Goal: Transaction & Acquisition: Obtain resource

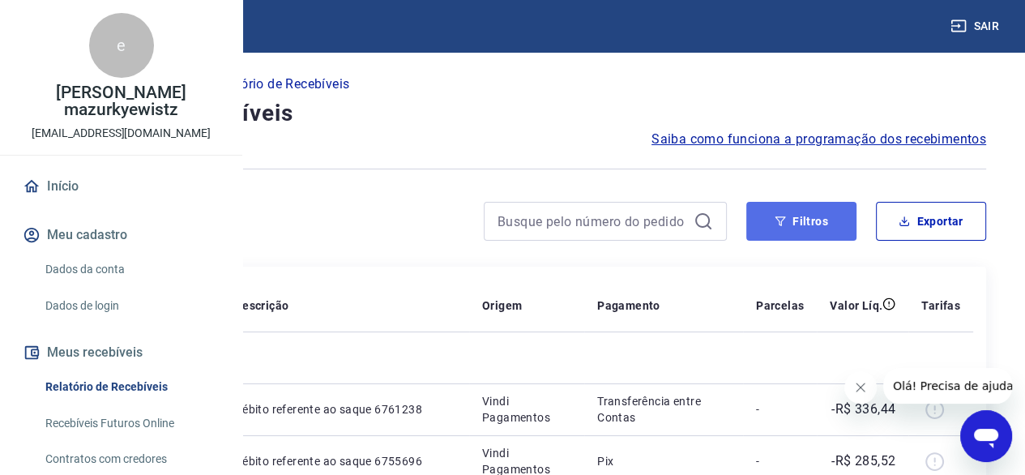
click at [802, 221] on button "Filtros" at bounding box center [801, 221] width 110 height 39
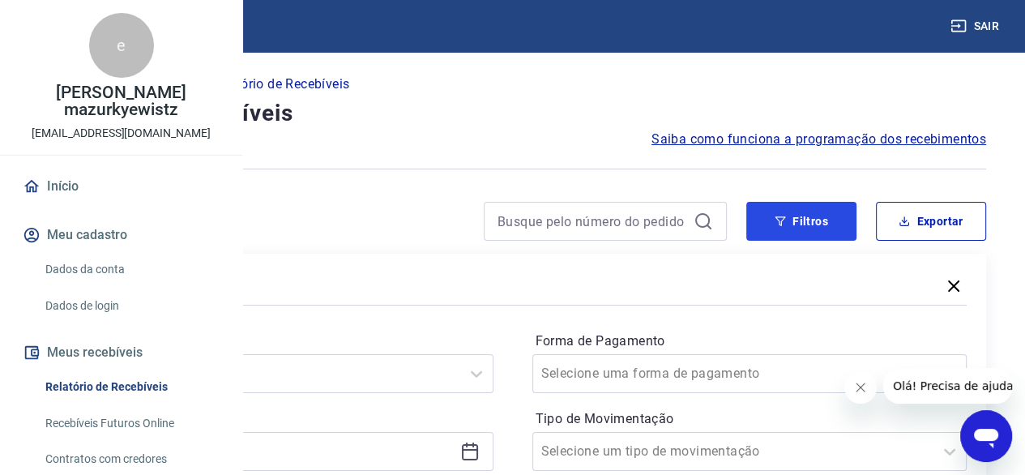
scroll to position [162, 0]
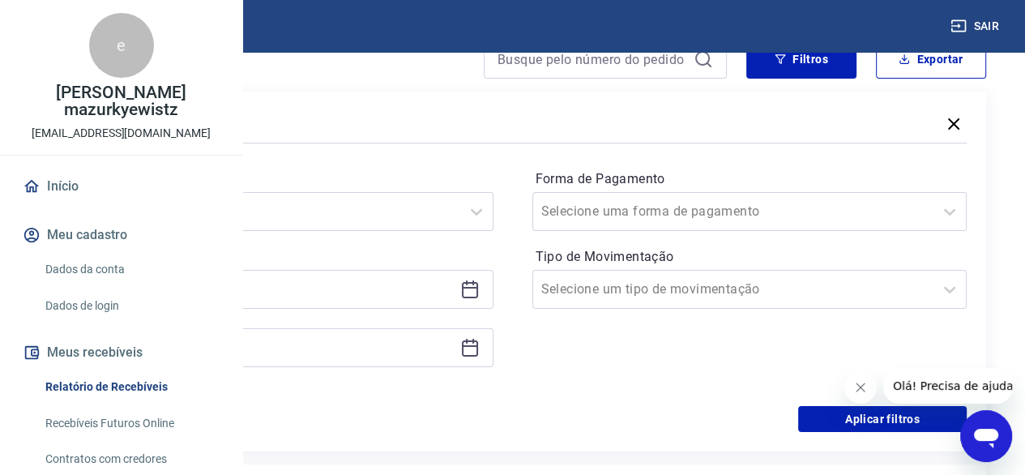
click at [480, 292] on icon at bounding box center [469, 289] width 19 height 19
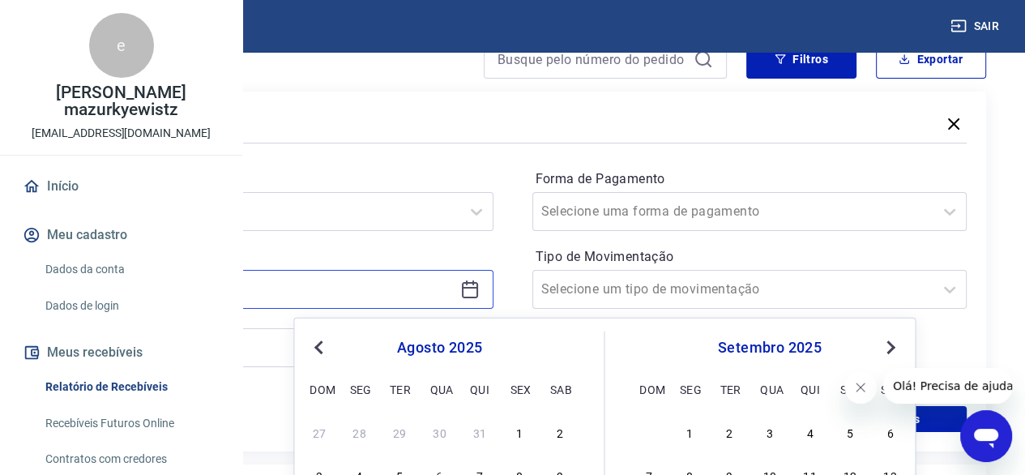
scroll to position [324, 0]
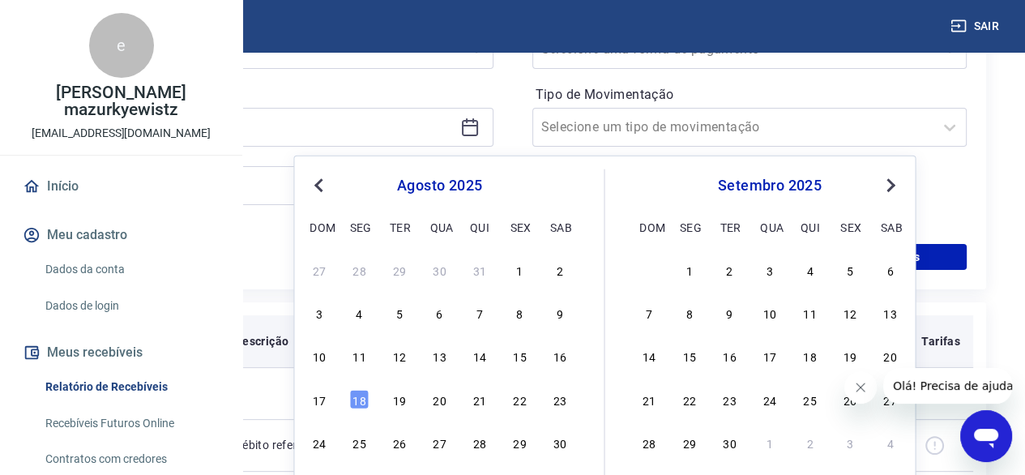
drag, startPoint x: 474, startPoint y: 358, endPoint x: 518, endPoint y: 364, distance: 44.1
click at [474, 357] on div "14" at bounding box center [479, 355] width 19 height 19
type input "14/08/2025"
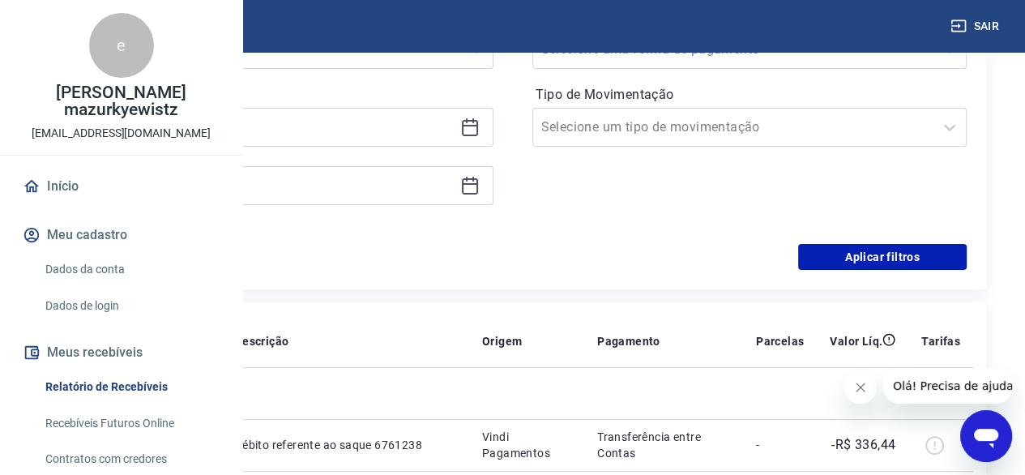
click at [478, 195] on icon at bounding box center [470, 186] width 16 height 16
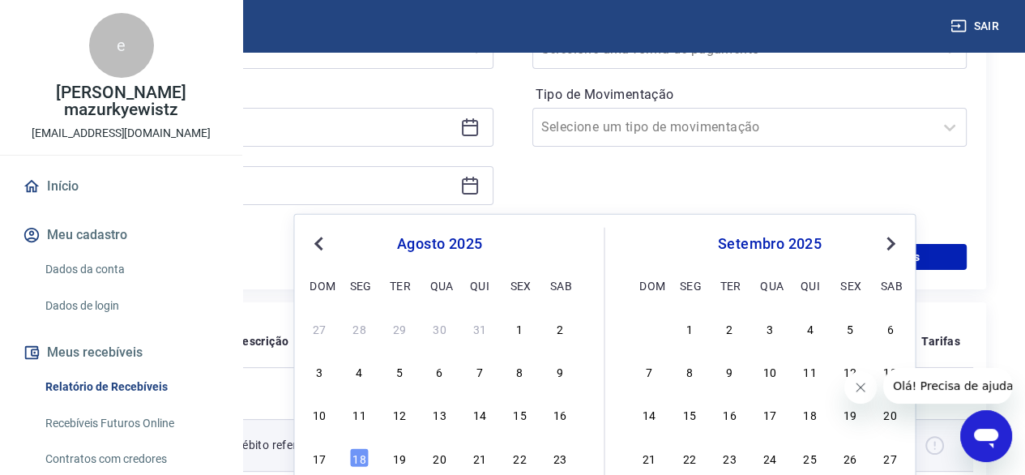
drag, startPoint x: 357, startPoint y: 453, endPoint x: 714, endPoint y: 419, distance: 359.0
click at [357, 453] on div "18" at bounding box center [359, 456] width 19 height 19
type input "18/08/2025"
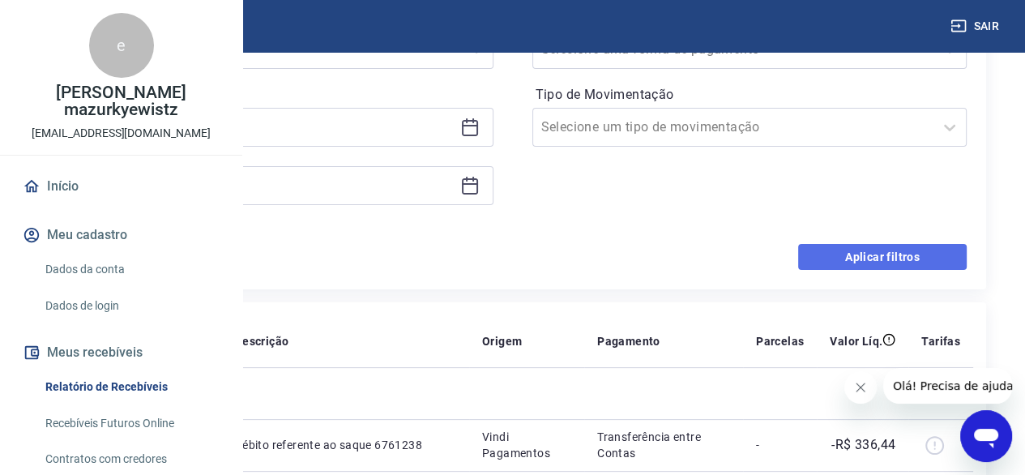
click at [890, 261] on button "Aplicar filtros" at bounding box center [882, 257] width 169 height 26
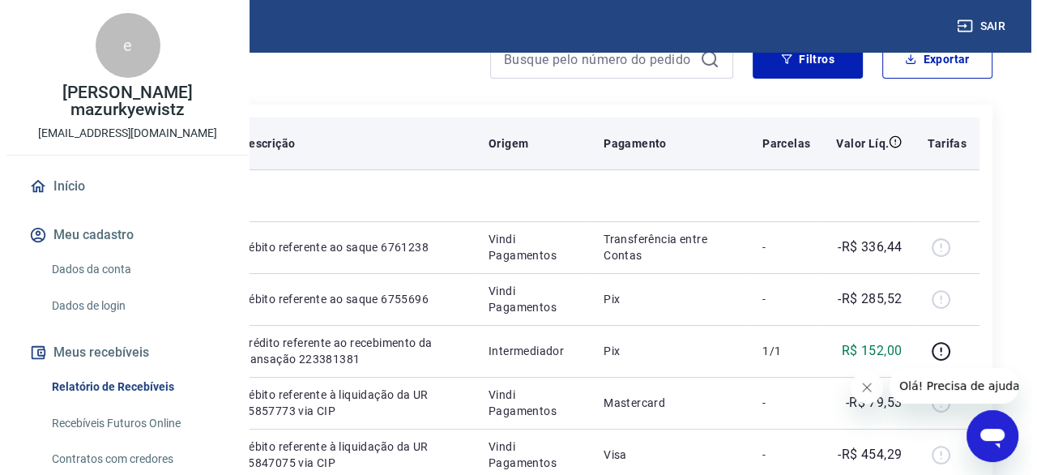
scroll to position [81, 0]
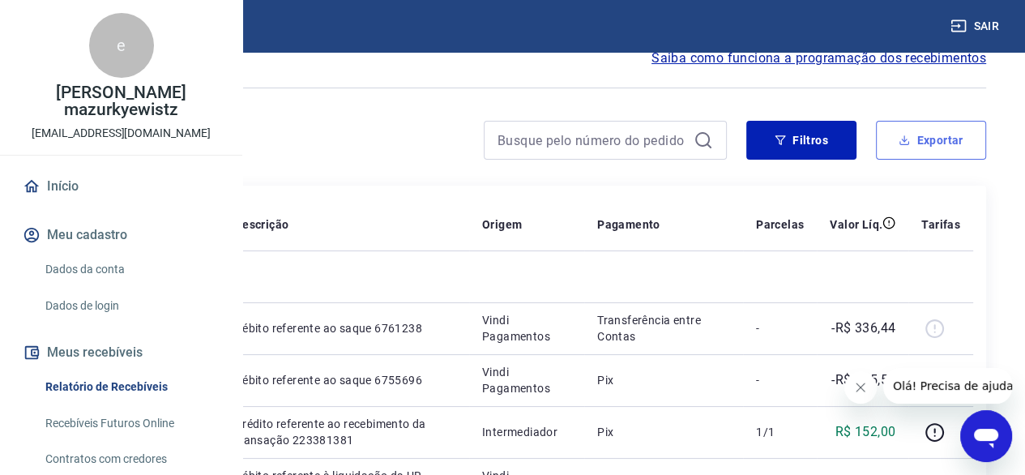
click at [934, 140] on button "Exportar" at bounding box center [931, 140] width 110 height 39
type input "14/08/2025"
type input "18/08/2025"
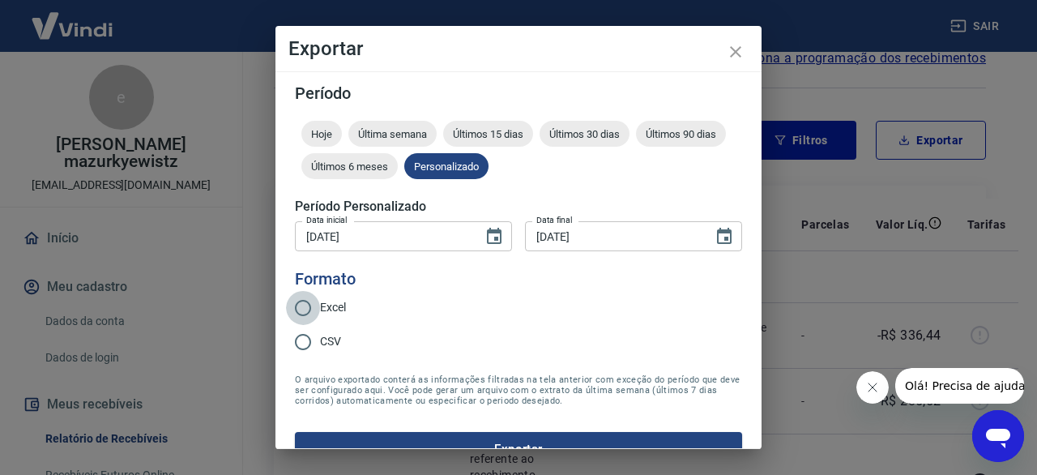
drag, startPoint x: 297, startPoint y: 307, endPoint x: 374, endPoint y: 308, distance: 76.2
click at [299, 309] on input "Excel" at bounding box center [303, 308] width 34 height 34
radio input "true"
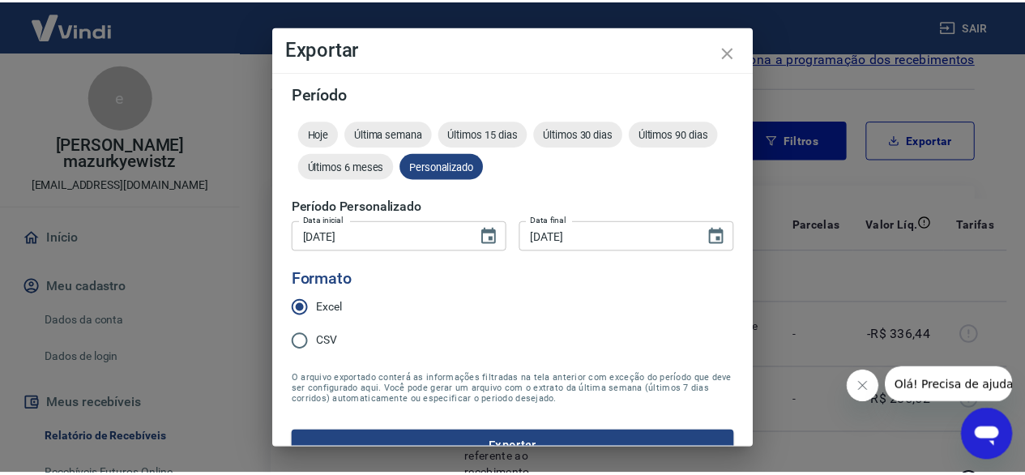
scroll to position [31, 0]
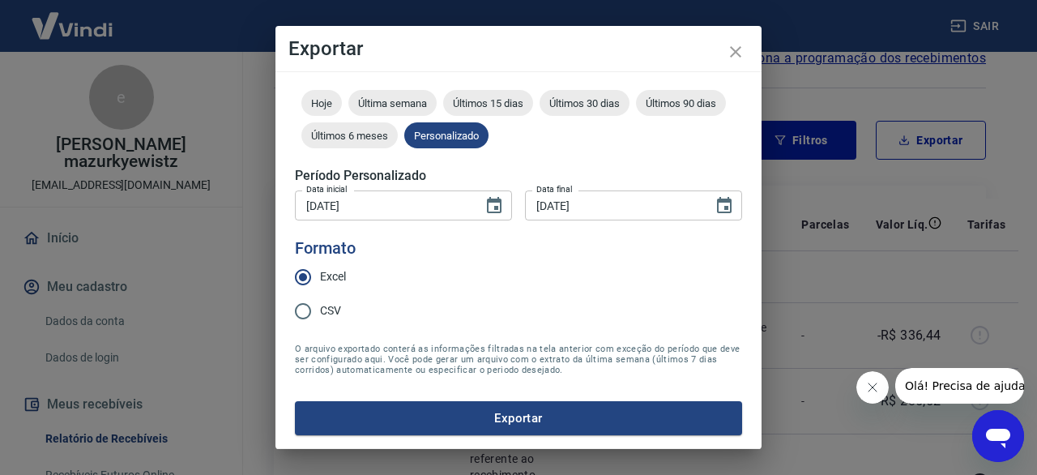
click at [549, 415] on button "Exportar" at bounding box center [518, 418] width 447 height 34
